Goal: Task Accomplishment & Management: Use online tool/utility

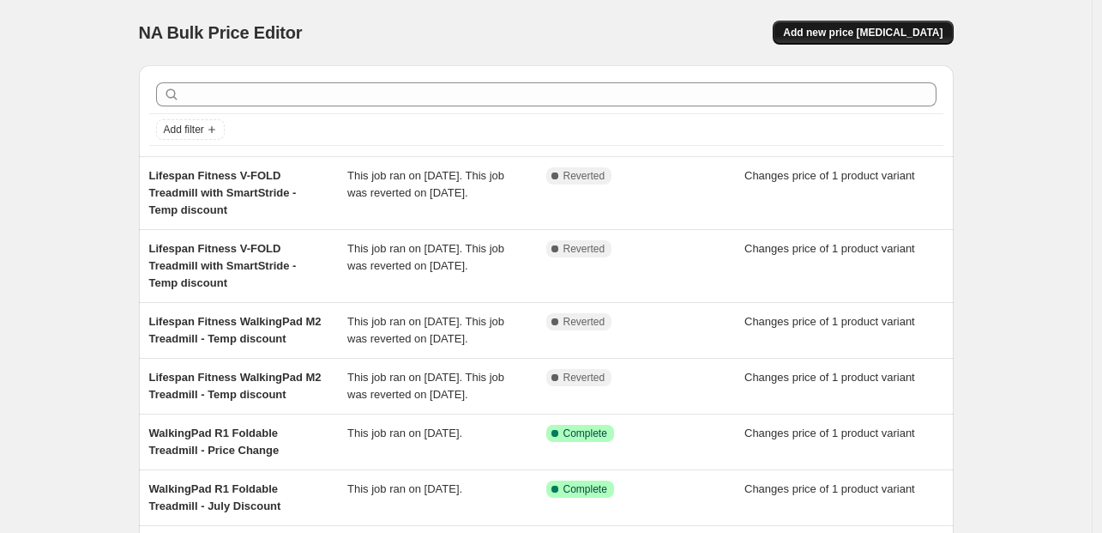
click at [832, 33] on span "Add new price [MEDICAL_DATA]" at bounding box center [863, 33] width 160 height 14
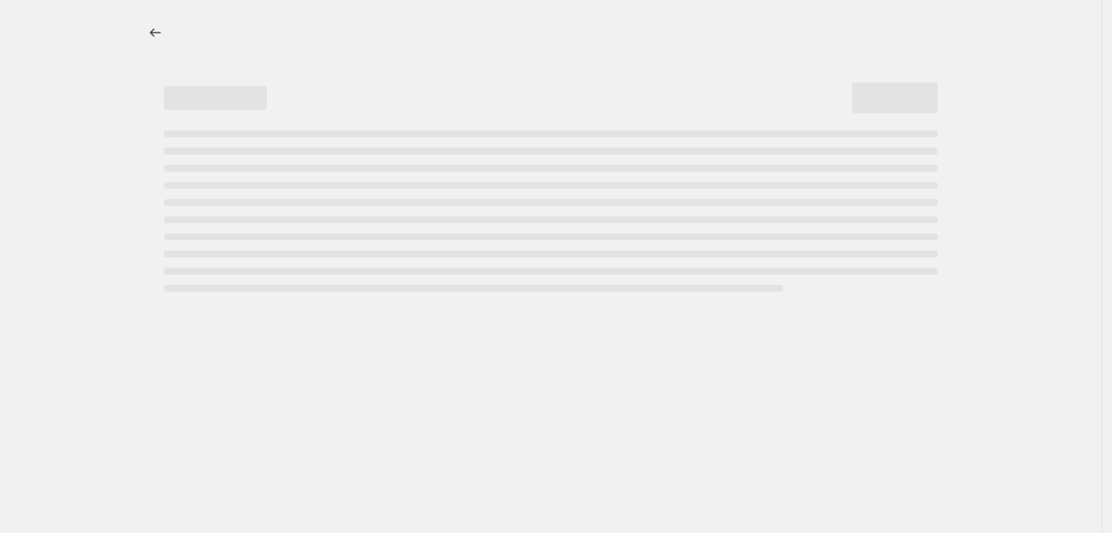
select select "percentage"
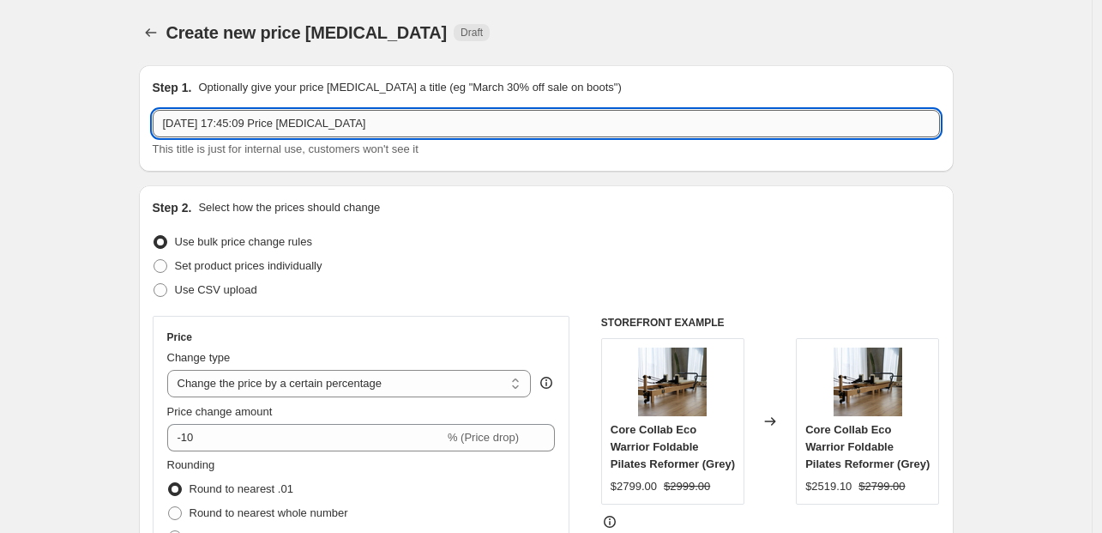
click at [335, 120] on input "9 Sept 2025, 17:45:09 Price change job" at bounding box center [547, 123] width 788 height 27
paste input "WalkingPad X21 Foldable Treadmill"
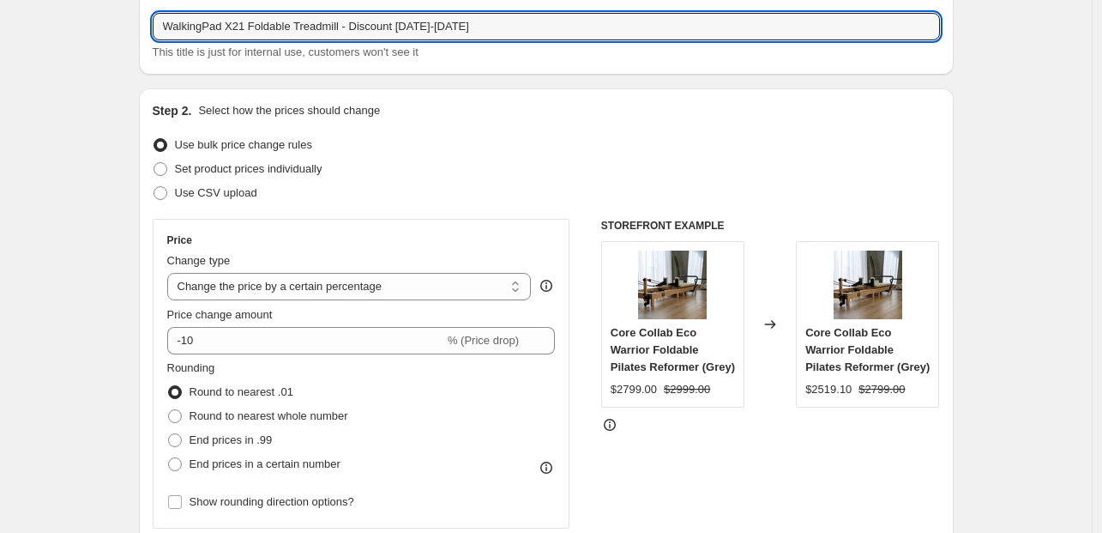
scroll to position [145, 0]
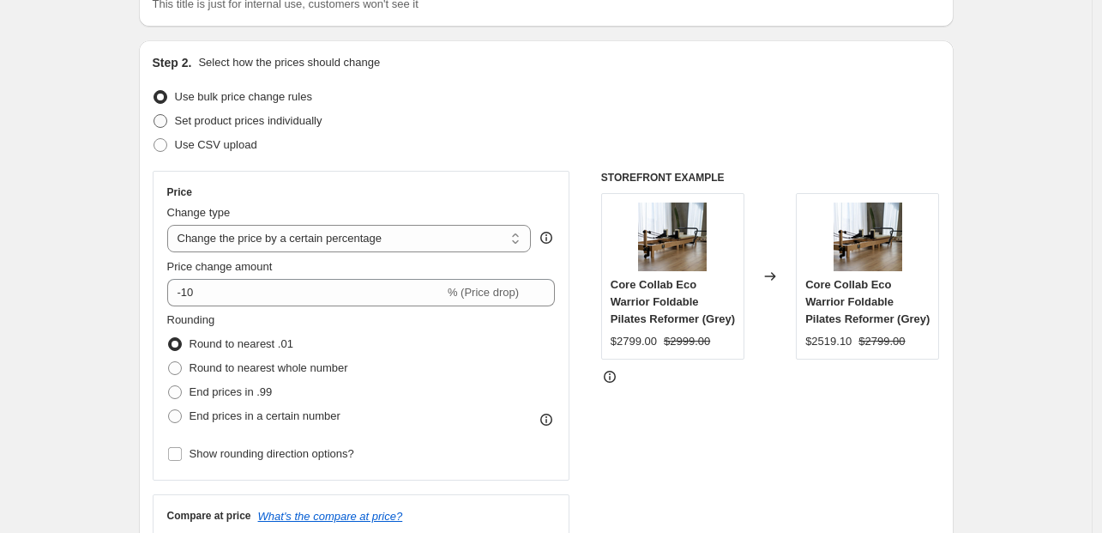
type input "WalkingPad X21 Foldable Treadmill - Discount Sep-Oct 2025"
click at [293, 115] on span "Set product prices individually" at bounding box center [249, 120] width 148 height 13
click at [154, 115] on input "Set product prices individually" at bounding box center [154, 114] width 1 height 1
radio input "true"
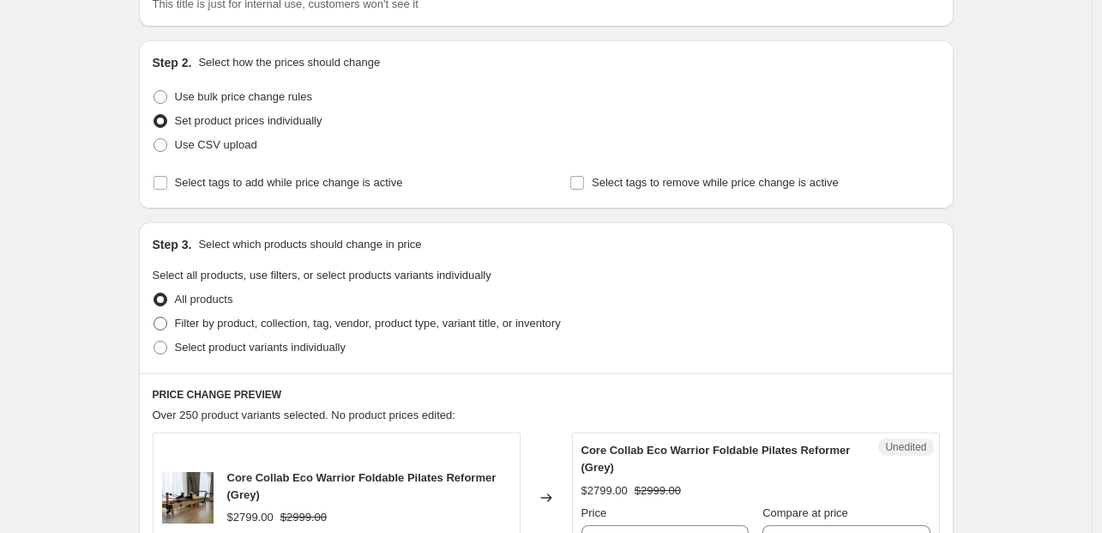
click at [283, 326] on span "Filter by product, collection, tag, vendor, product type, variant title, or inv…" at bounding box center [368, 323] width 386 height 13
click at [154, 317] on input "Filter by product, collection, tag, vendor, product type, variant title, or inv…" at bounding box center [154, 317] width 1 height 1
radio input "true"
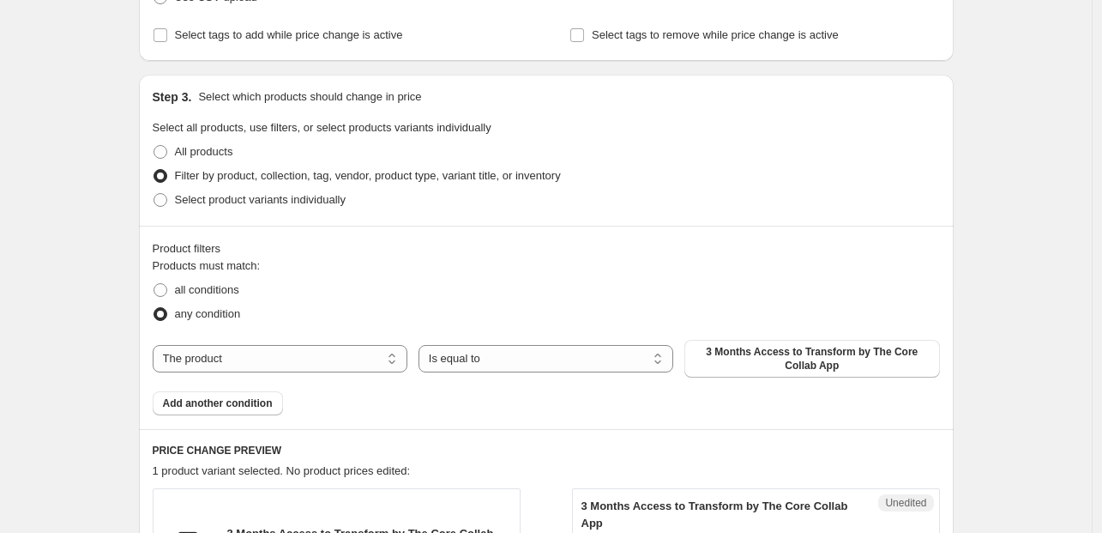
scroll to position [294, 0]
click at [723, 349] on span "3 Months Access to Transform by The Core Collab App" at bounding box center [812, 356] width 234 height 27
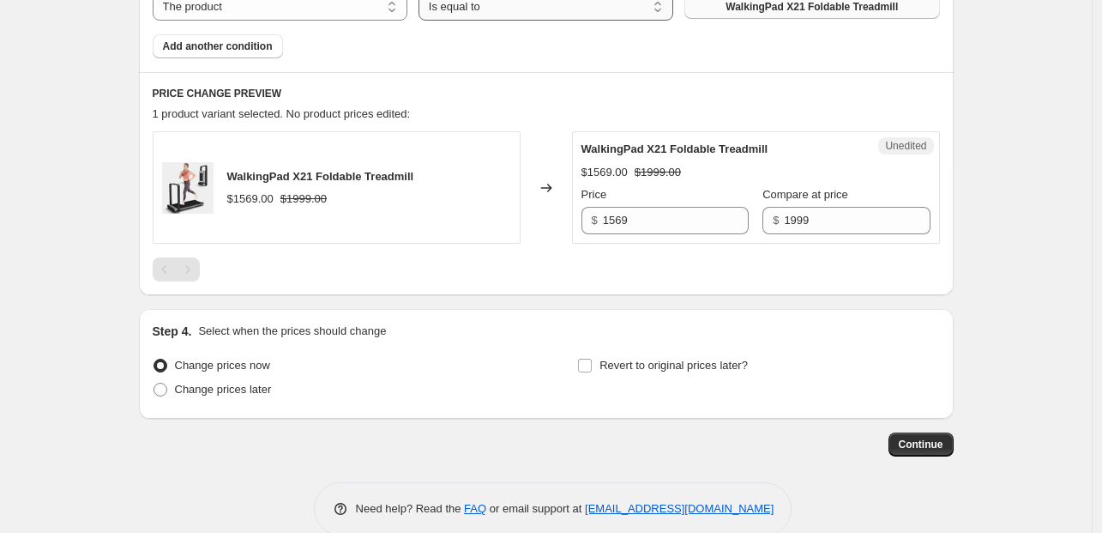
scroll to position [644, 0]
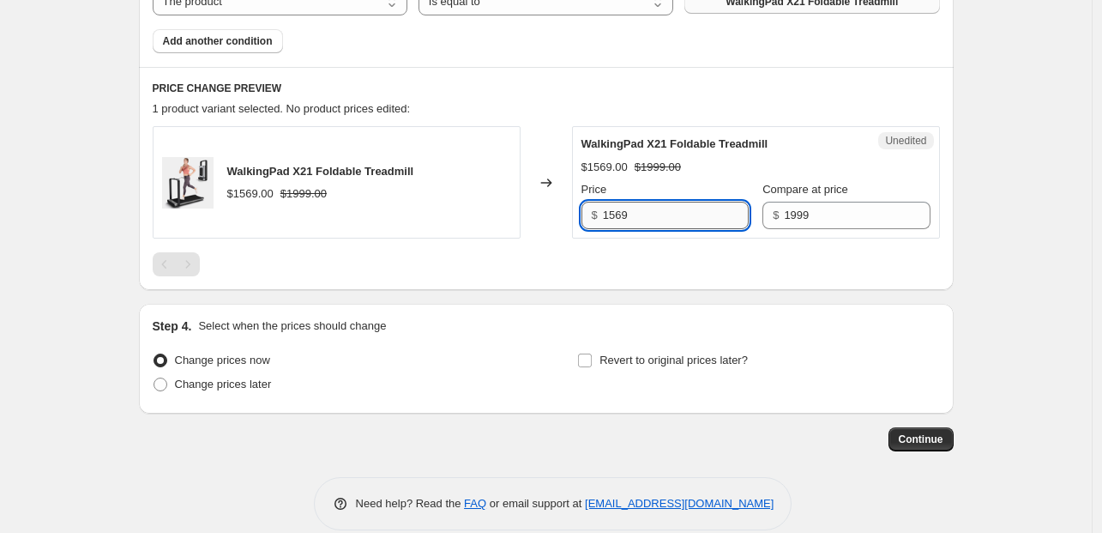
click at [627, 211] on input "1569" at bounding box center [676, 215] width 146 height 27
click at [626, 211] on input "1569" at bounding box center [676, 215] width 146 height 27
paste input "$1,339.00"
click at [625, 213] on input "$1,339.00" at bounding box center [676, 215] width 146 height 27
type input "1339"
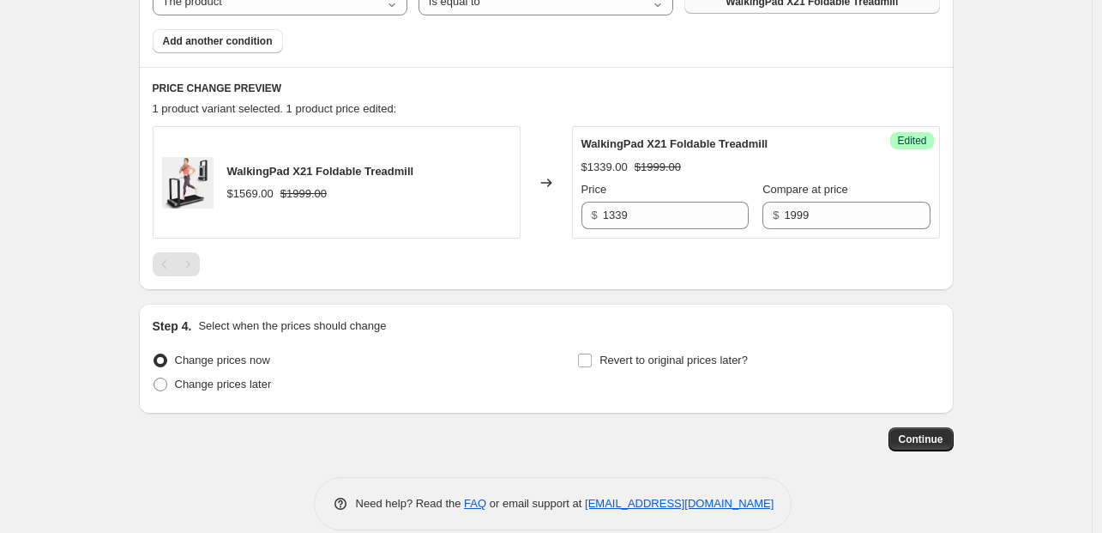
click at [667, 262] on div at bounding box center [547, 264] width 788 height 24
click at [626, 359] on span "Revert to original prices later?" at bounding box center [674, 359] width 148 height 13
click at [592, 359] on input "Revert to original prices later?" at bounding box center [585, 360] width 14 height 14
checkbox input "true"
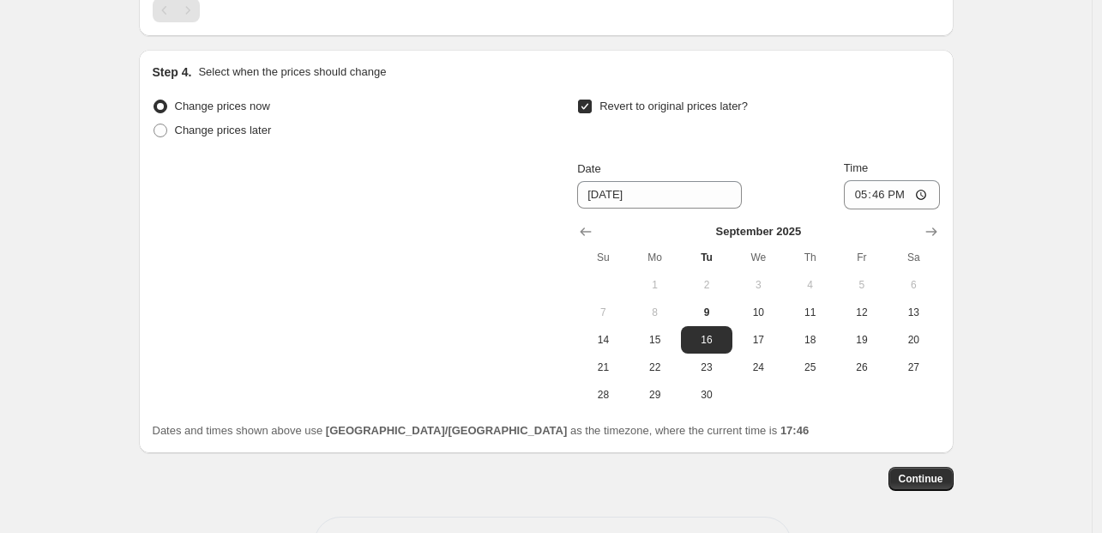
scroll to position [907, 0]
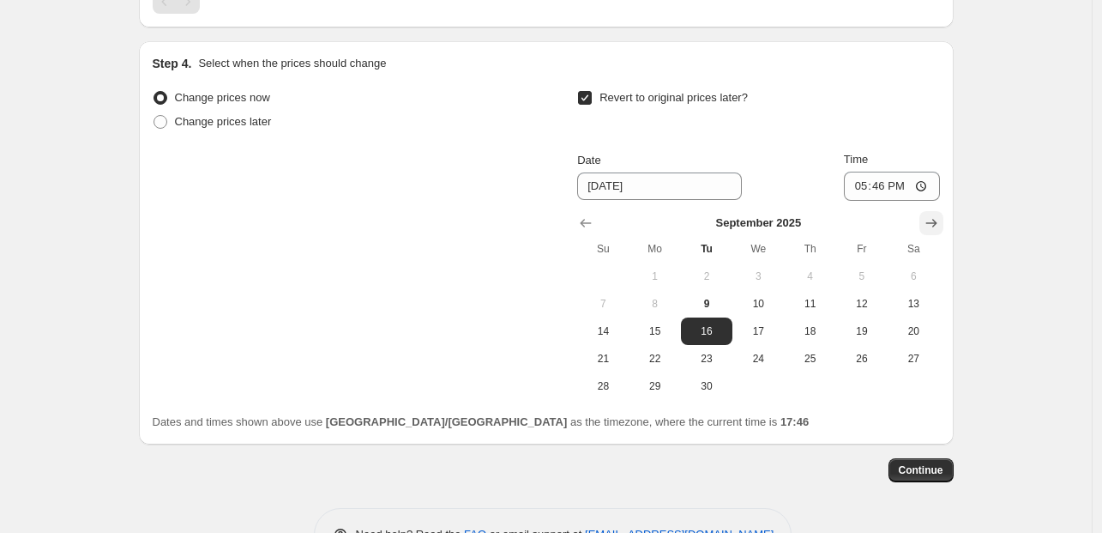
click at [934, 221] on icon "Show next month, October 2025" at bounding box center [931, 222] width 17 height 17
click at [870, 385] on span "31" at bounding box center [862, 386] width 38 height 14
type input "10/31/2025"
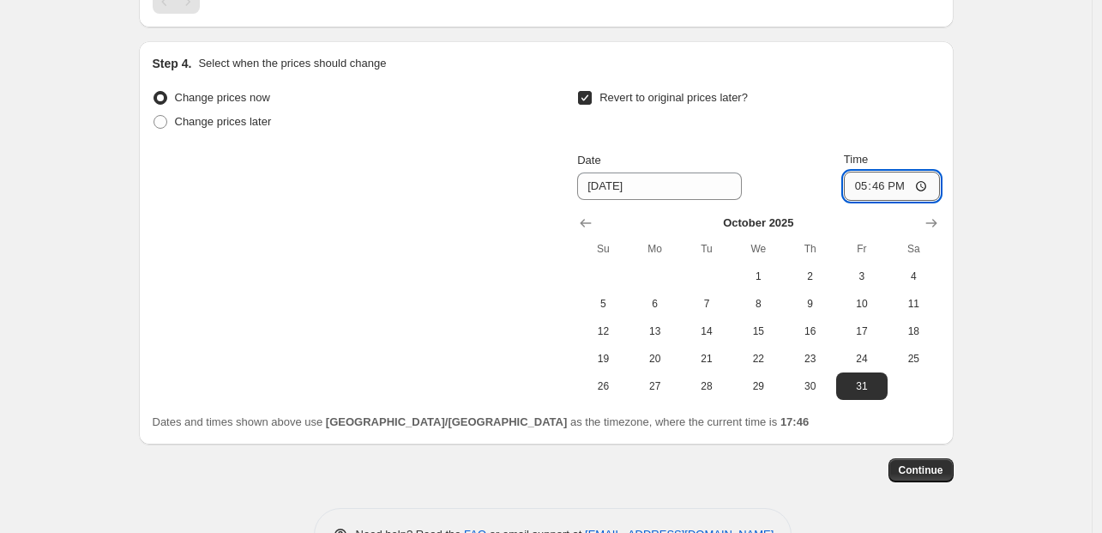
click at [857, 184] on input "17:46" at bounding box center [892, 186] width 96 height 29
type input "16:00"
click at [909, 465] on span "Continue" at bounding box center [921, 470] width 45 height 14
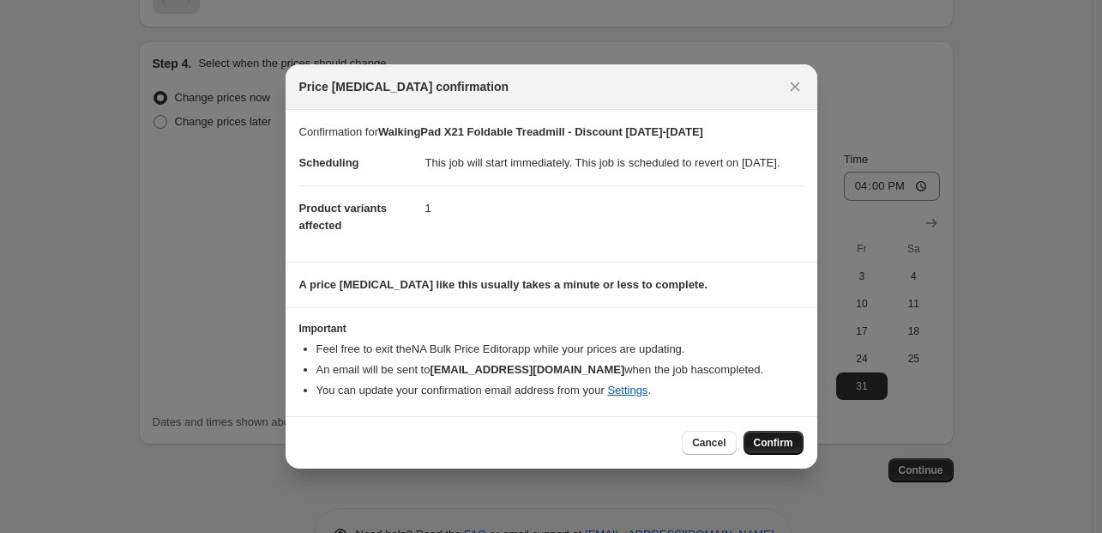
click at [769, 446] on span "Confirm" at bounding box center [773, 443] width 39 height 14
